Goal: Information Seeking & Learning: Learn about a topic

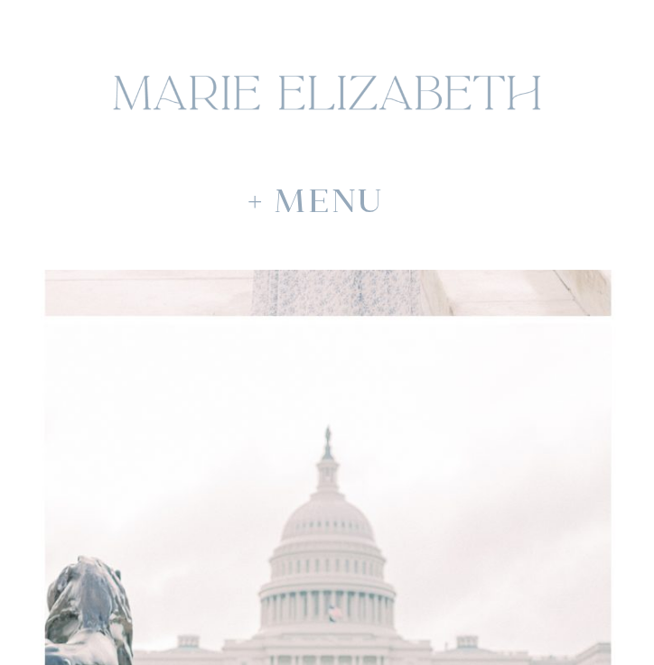
scroll to position [4630, 0]
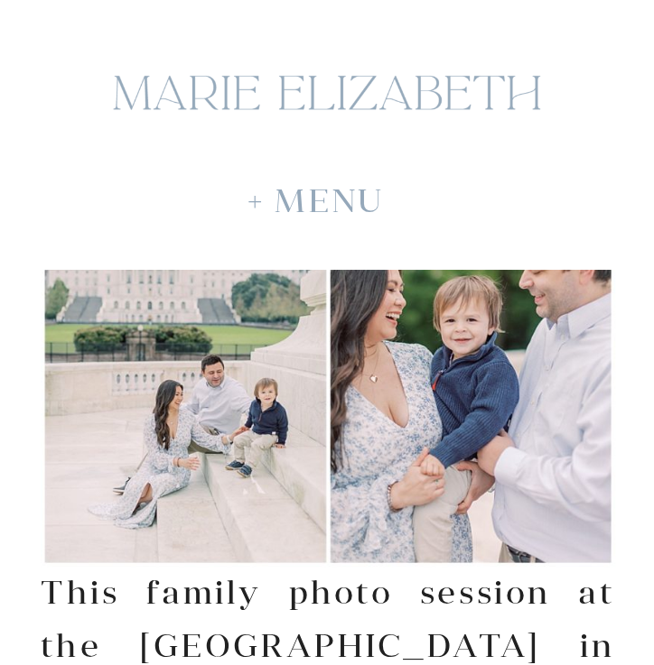
scroll to position [0, 0]
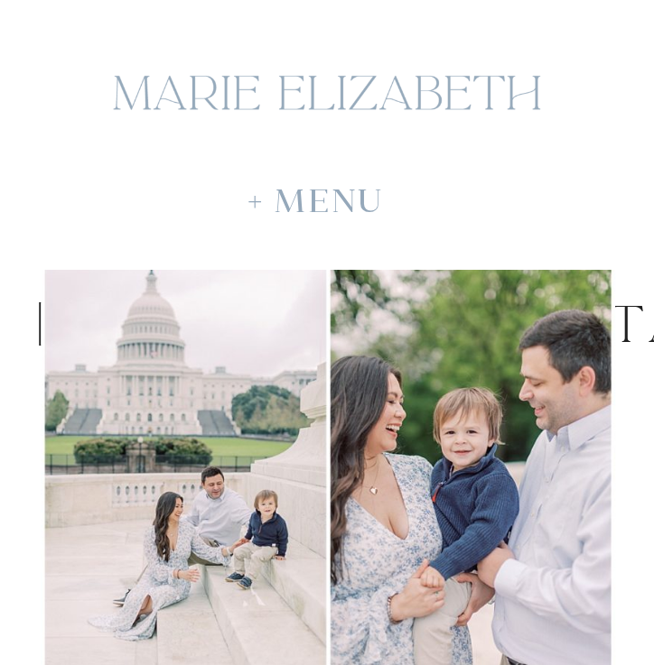
drag, startPoint x: 639, startPoint y: 68, endPoint x: 605, endPoint y: 172, distance: 110.2
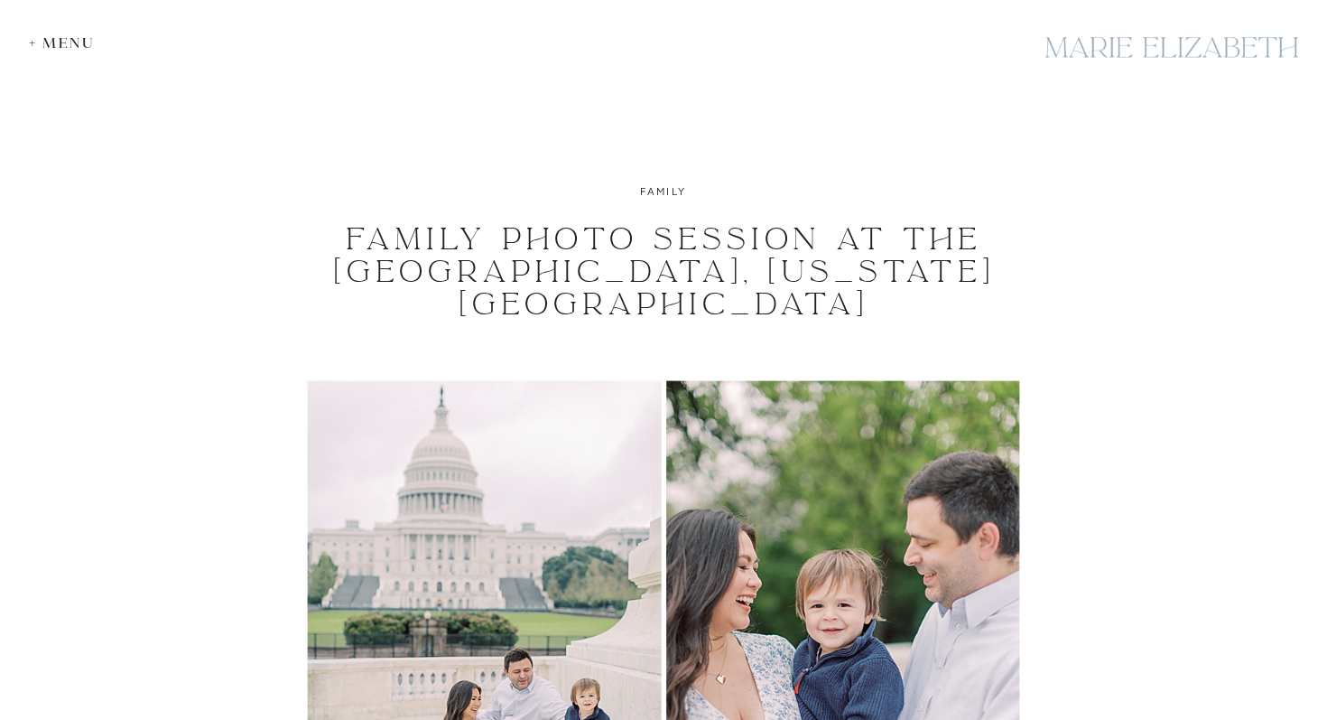
click at [68, 43] on div "+ Menu" at bounding box center [66, 42] width 75 height 17
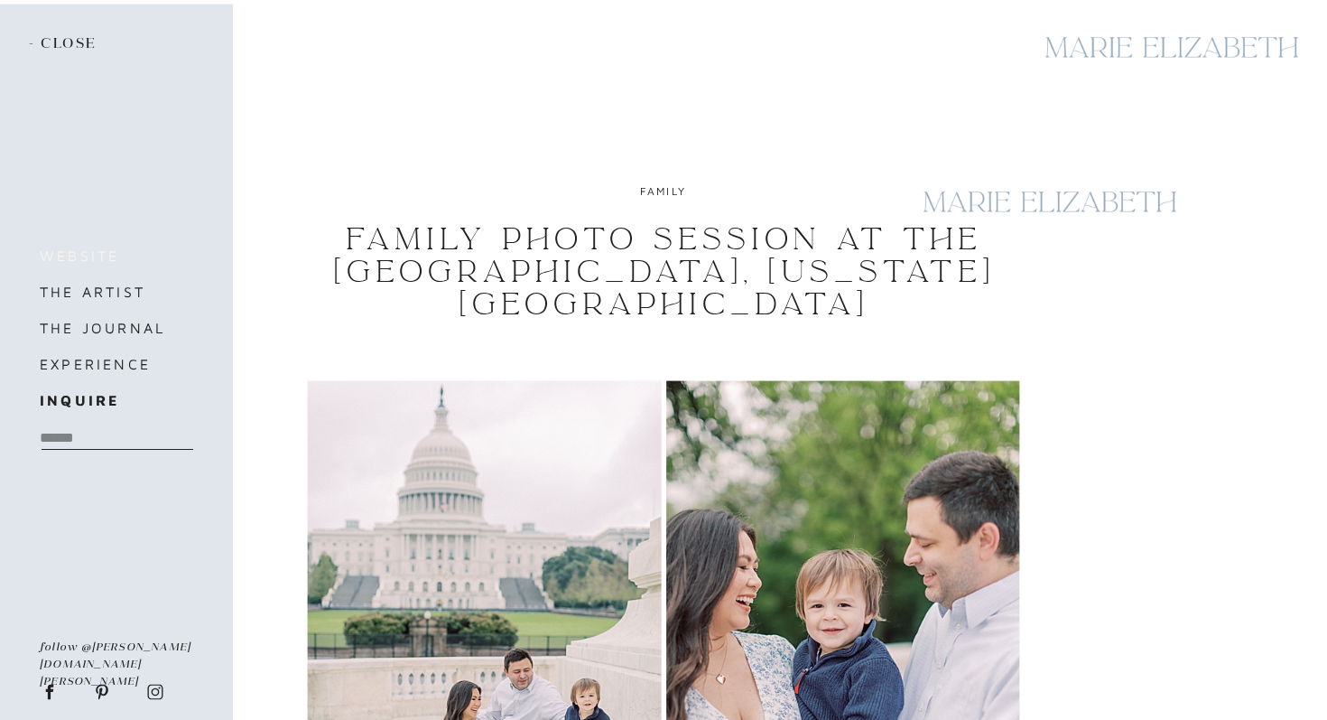
click at [77, 256] on h3 "website" at bounding box center [116, 255] width 152 height 25
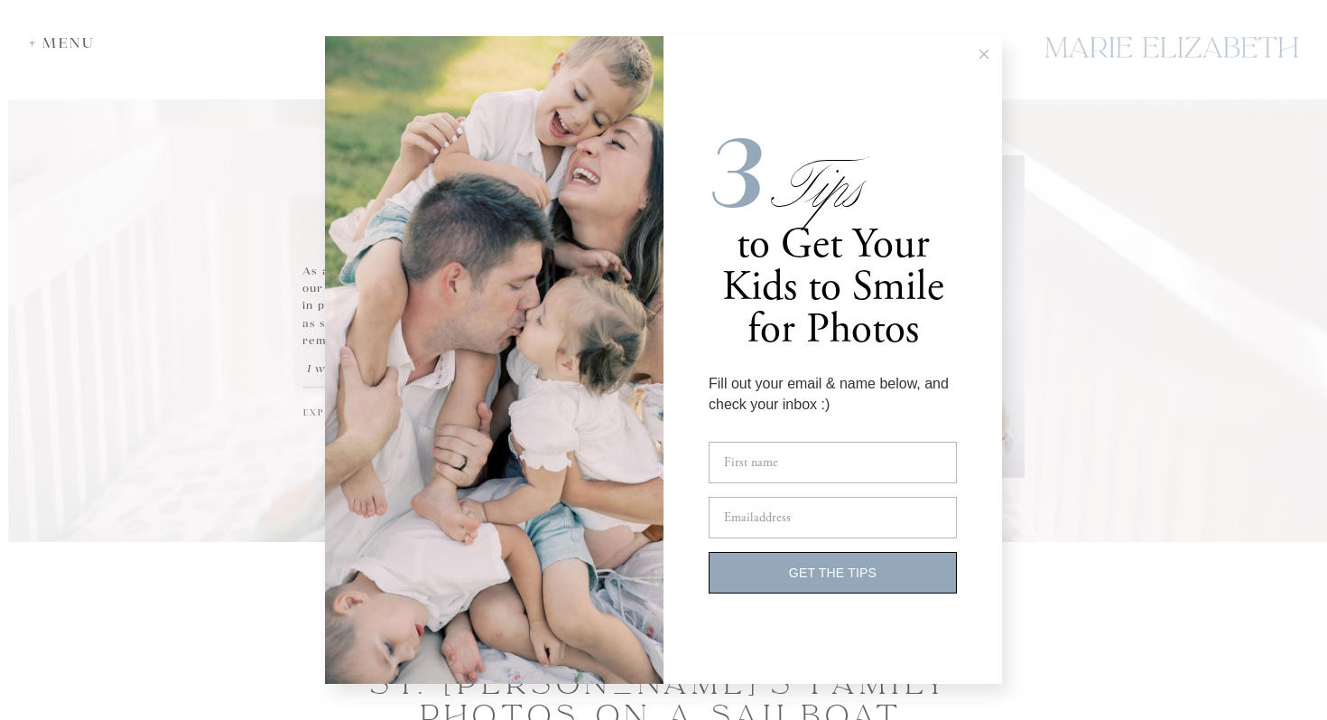
click at [983, 52] on icon at bounding box center [984, 54] width 9 height 9
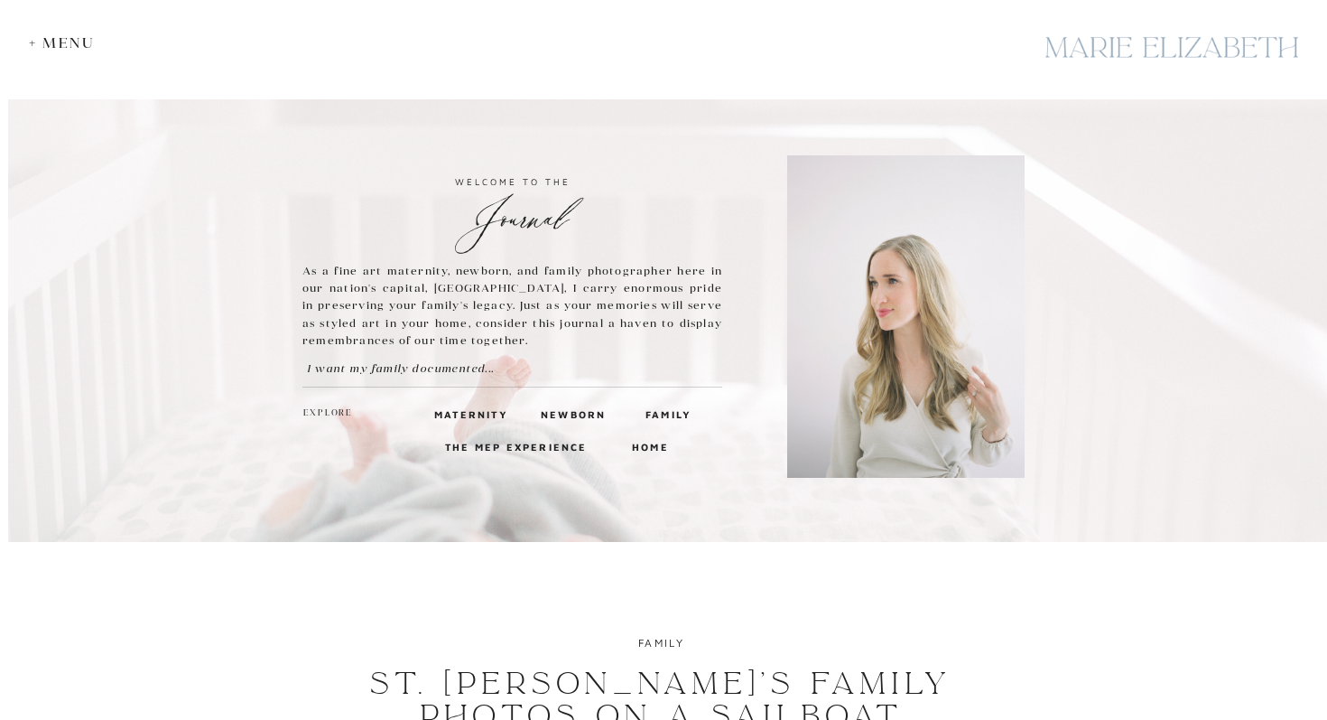
click at [53, 42] on div "+ Menu" at bounding box center [66, 42] width 75 height 17
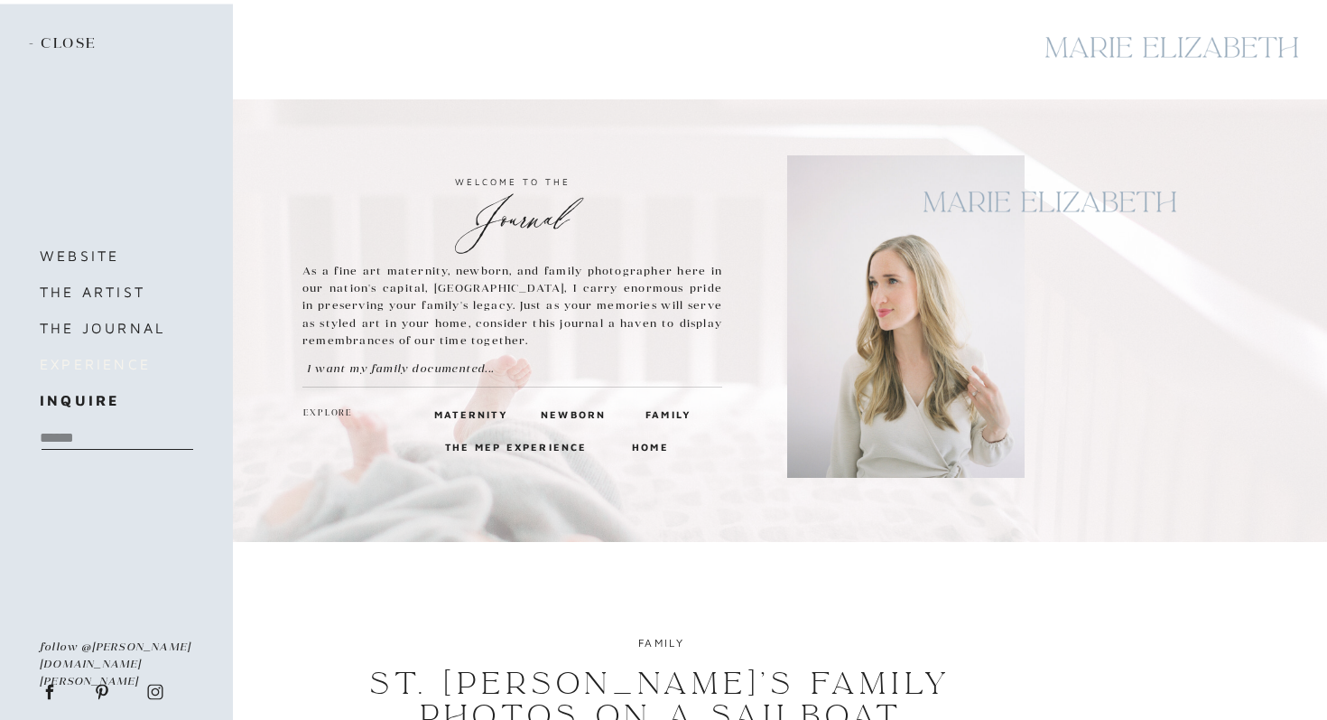
click at [90, 364] on h3 "experience" at bounding box center [126, 363] width 173 height 25
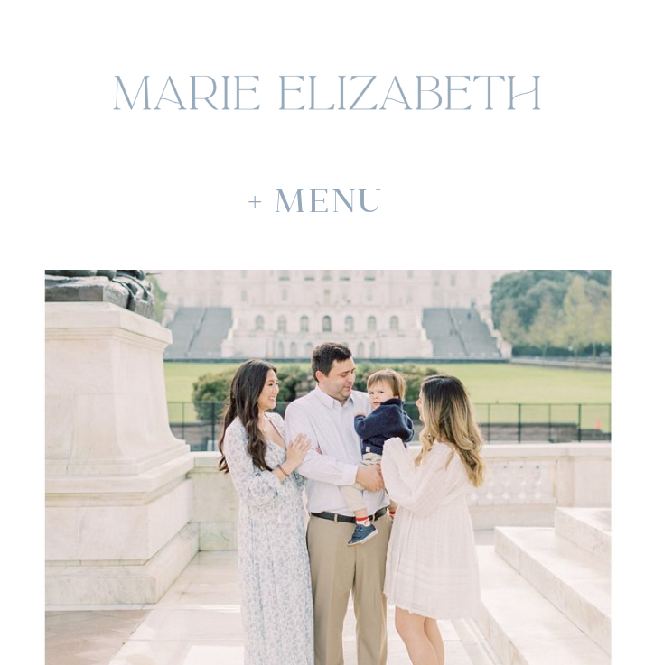
scroll to position [5045, 0]
